Goal: Task Accomplishment & Management: Manage account settings

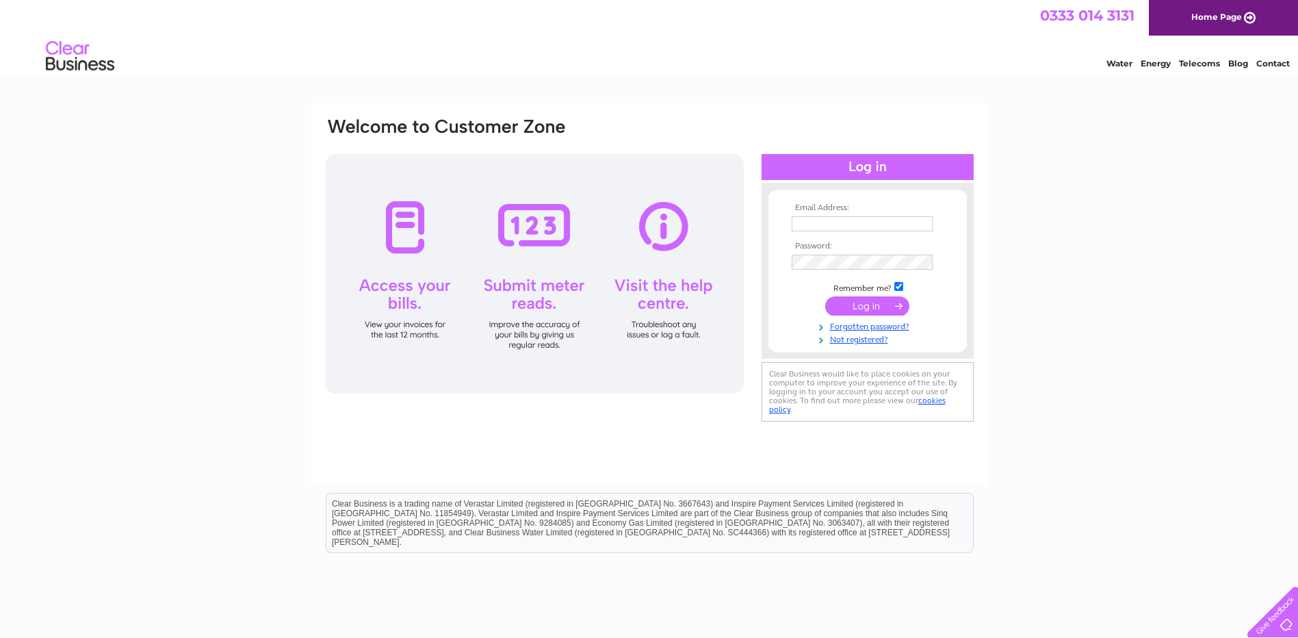
click at [892, 215] on td at bounding box center [867, 224] width 159 height 22
click at [888, 220] on input "text" at bounding box center [862, 223] width 141 height 15
type input "neilvanstone78@hotmail.co.uk"
click at [825, 298] on input "submit" at bounding box center [867, 307] width 84 height 19
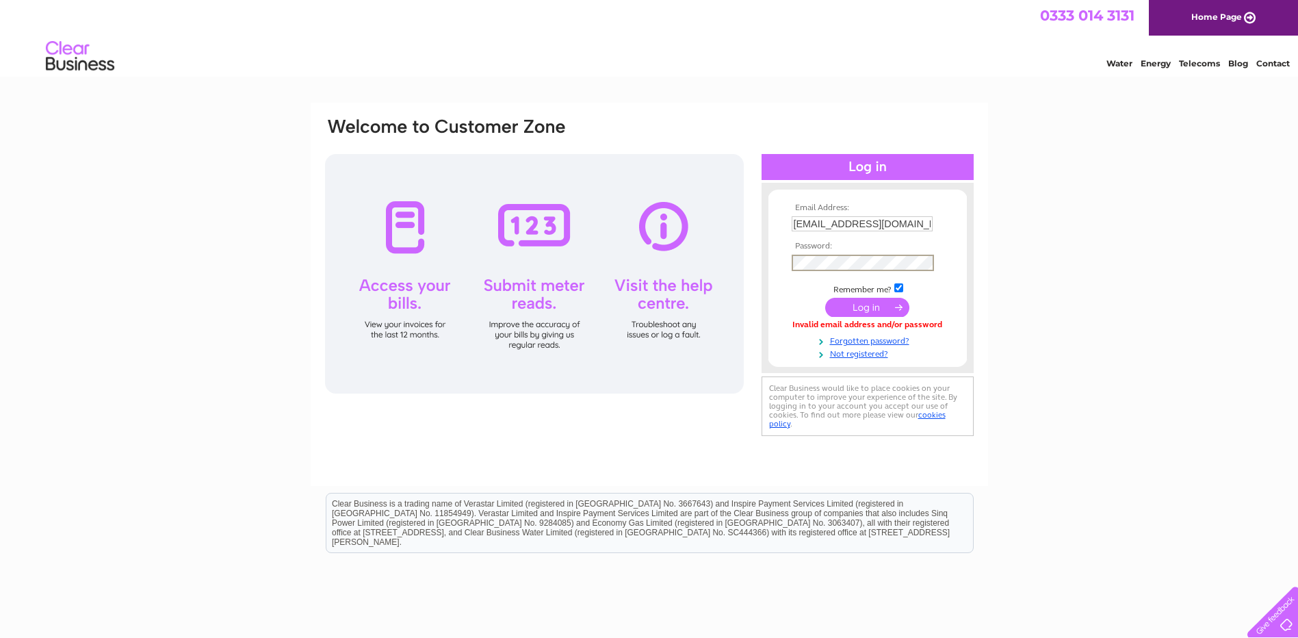
click at [825, 298] on input "submit" at bounding box center [867, 307] width 84 height 19
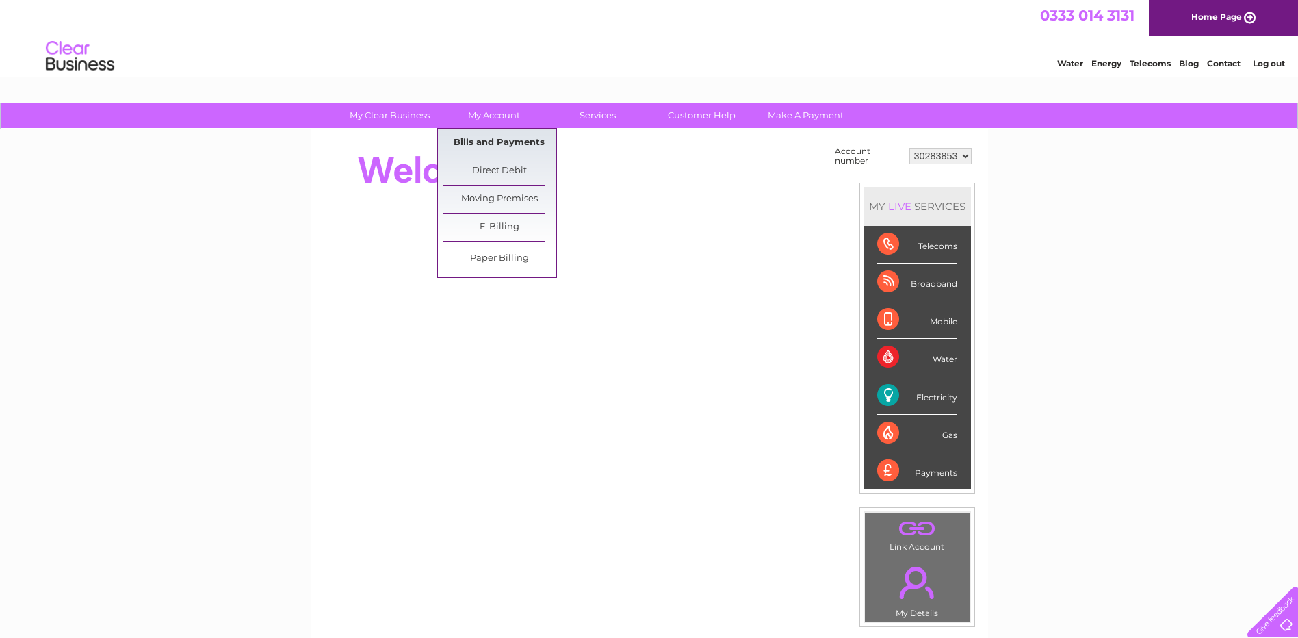
click at [505, 138] on link "Bills and Payments" at bounding box center [499, 142] width 113 height 27
